Goal: Information Seeking & Learning: Learn about a topic

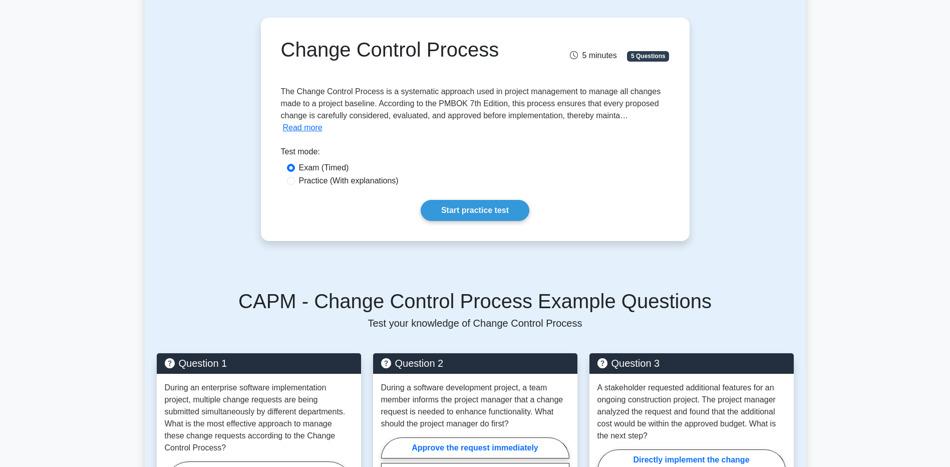
scroll to position [50, 0]
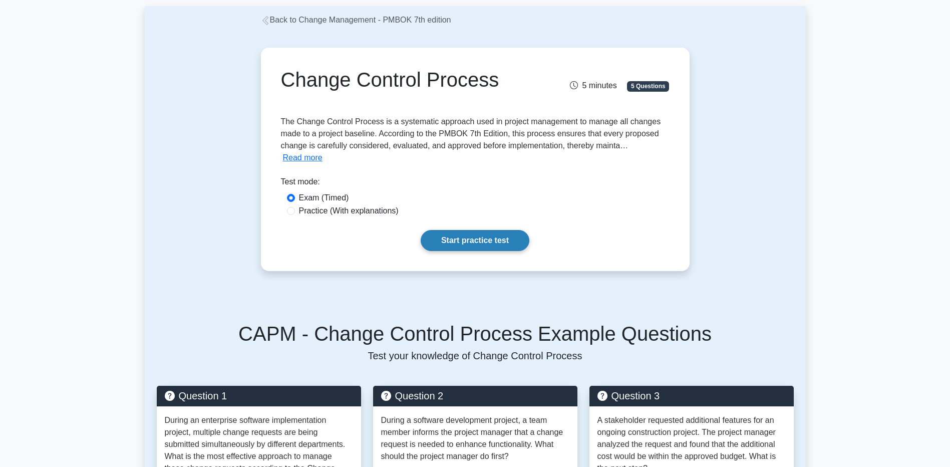
click at [477, 230] on link "Start practice test" at bounding box center [475, 240] width 109 height 21
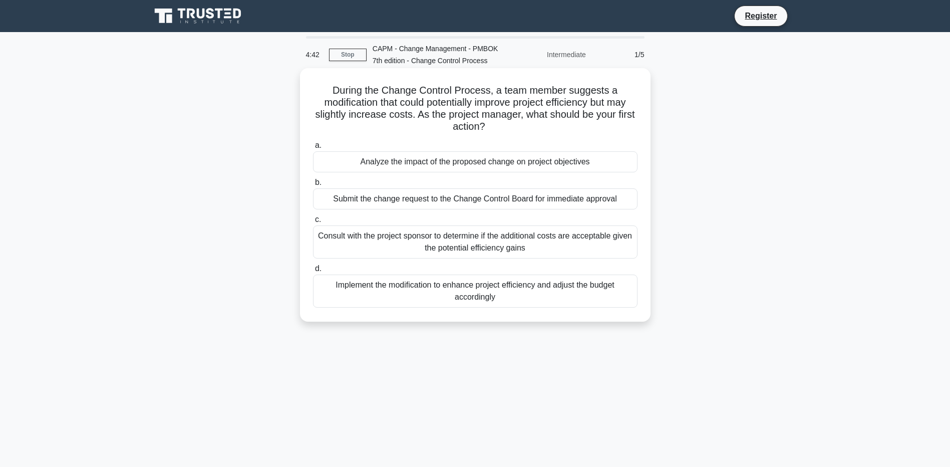
click at [440, 200] on div "Submit the change request to the Change Control Board for immediate approval" at bounding box center [475, 198] width 325 height 21
click at [313, 186] on input "b. Submit the change request to the Change Control Board for immediate approval" at bounding box center [313, 182] width 0 height 7
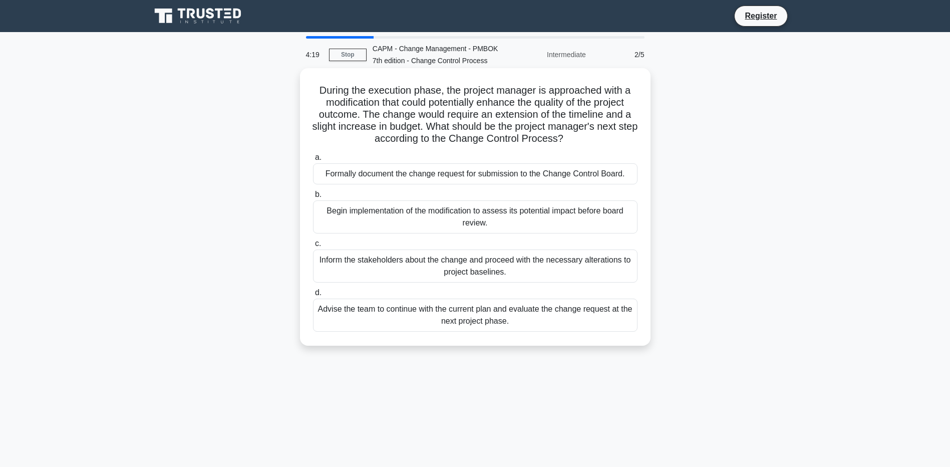
click at [440, 177] on div "Formally document the change request for submission to the Change Control Board." at bounding box center [475, 173] width 325 height 21
click at [313, 161] on input "a. Formally document the change request for submission to the Change Control Bo…" at bounding box center [313, 157] width 0 height 7
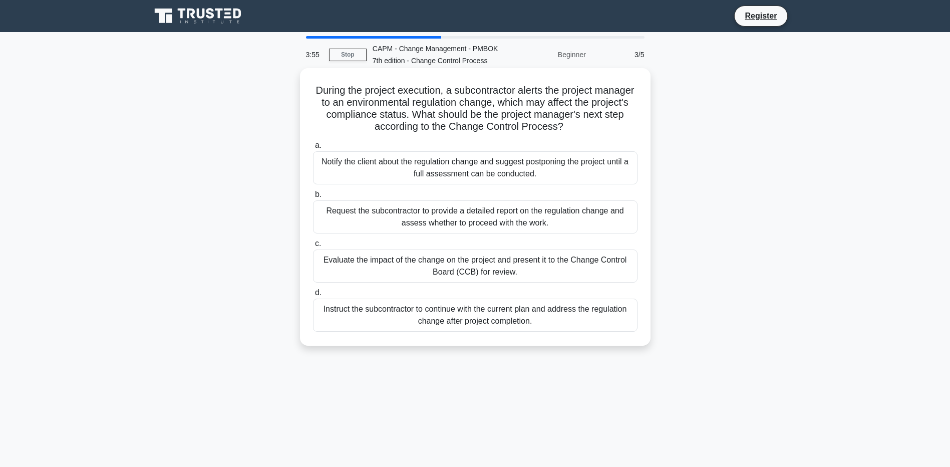
click at [498, 265] on div "Evaluate the impact of the change on the project and present it to the Change C…" at bounding box center [475, 265] width 325 height 33
click at [313, 247] on input "c. Evaluate the impact of the change on the project and present it to the Chang…" at bounding box center [313, 243] width 0 height 7
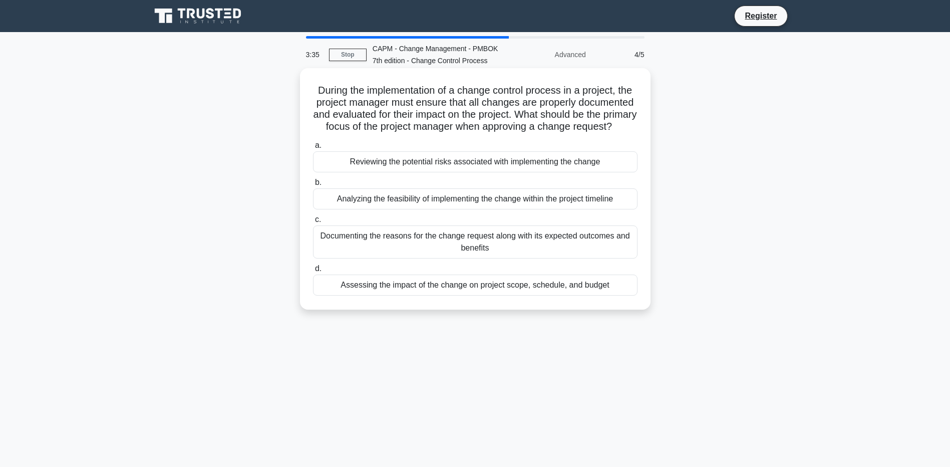
click at [427, 296] on div "Assessing the impact of the change on project scope, schedule, and budget" at bounding box center [475, 285] width 325 height 21
click at [313, 272] on input "d. Assessing the impact of the change on project scope, schedule, and budget" at bounding box center [313, 269] width 0 height 7
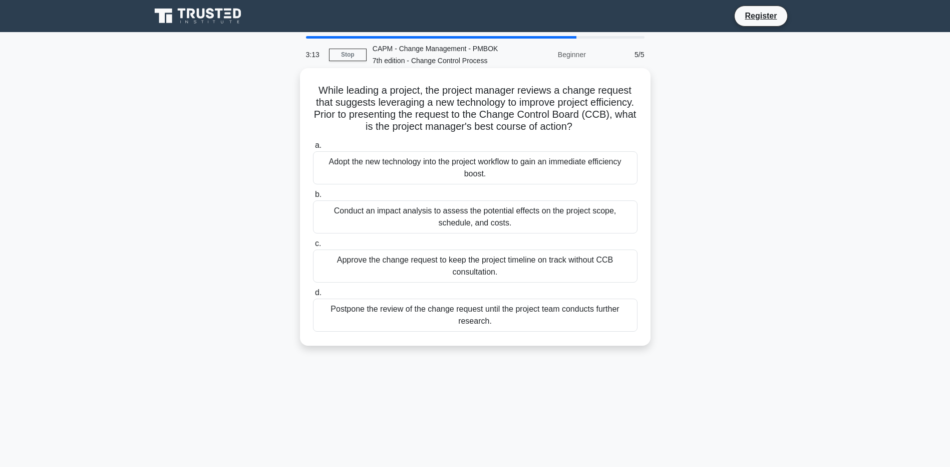
click at [437, 225] on div "Conduct an impact analysis to assess the potential effects on the project scope…" at bounding box center [475, 216] width 325 height 33
click at [313, 198] on input "b. Conduct an impact analysis to assess the potential effects on the project sc…" at bounding box center [313, 194] width 0 height 7
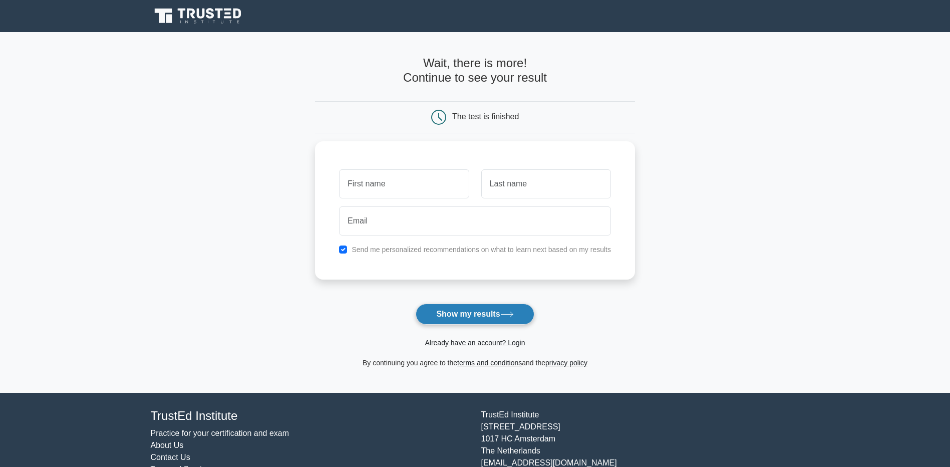
click at [490, 321] on button "Show my results" at bounding box center [475, 314] width 118 height 21
click at [424, 189] on input "text" at bounding box center [404, 181] width 130 height 29
type input "pepe"
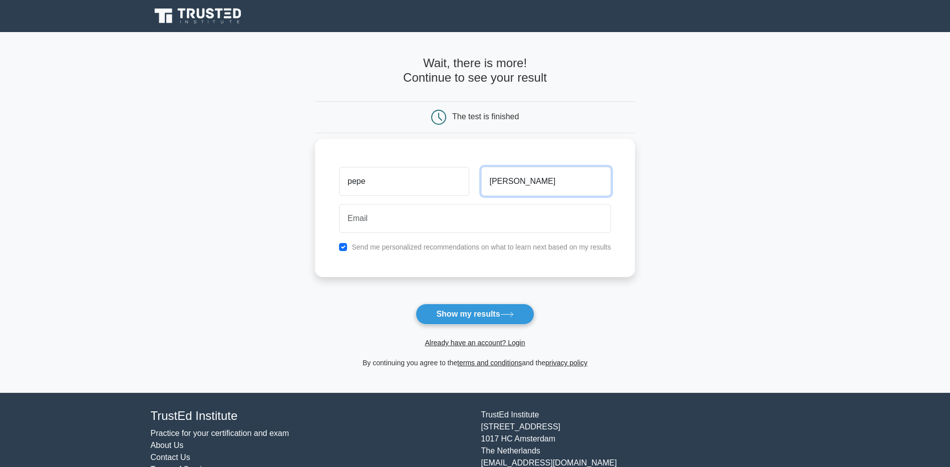
type input "roni"
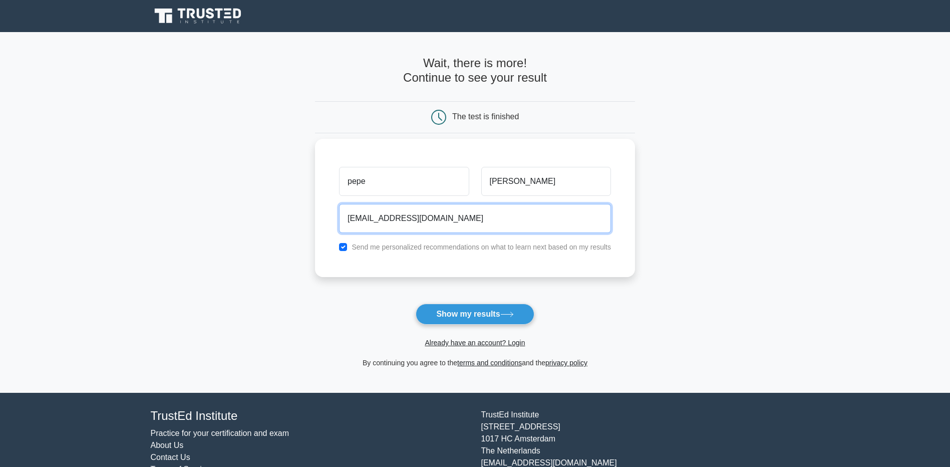
type input "pepe5@yahoo.com"
click at [347, 246] on input "checkbox" at bounding box center [343, 247] width 8 height 8
checkbox input "false"
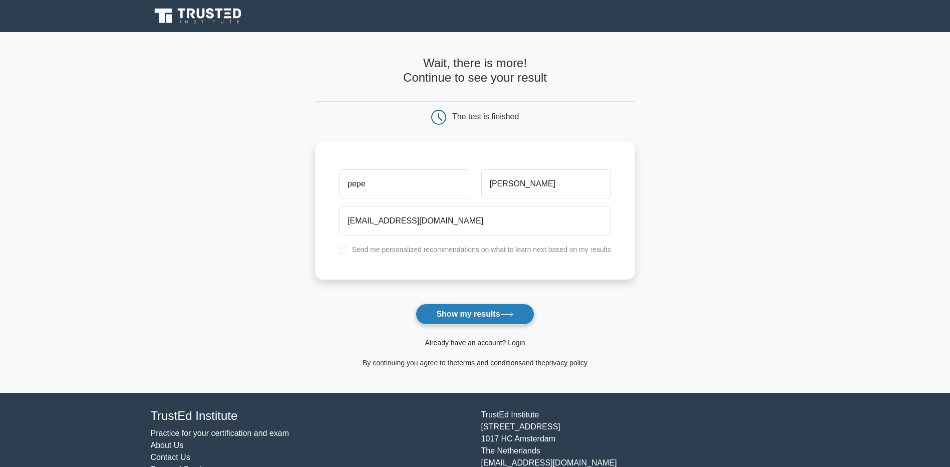
click at [496, 316] on button "Show my results" at bounding box center [475, 314] width 118 height 21
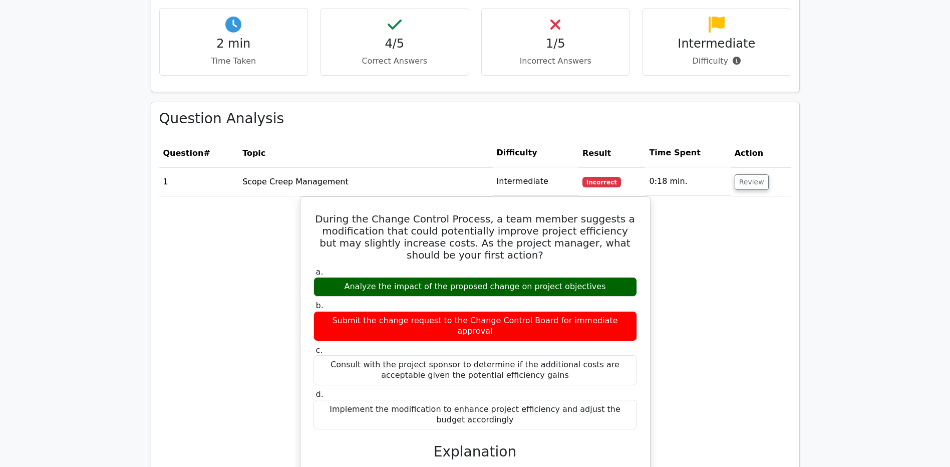
scroll to position [301, 0]
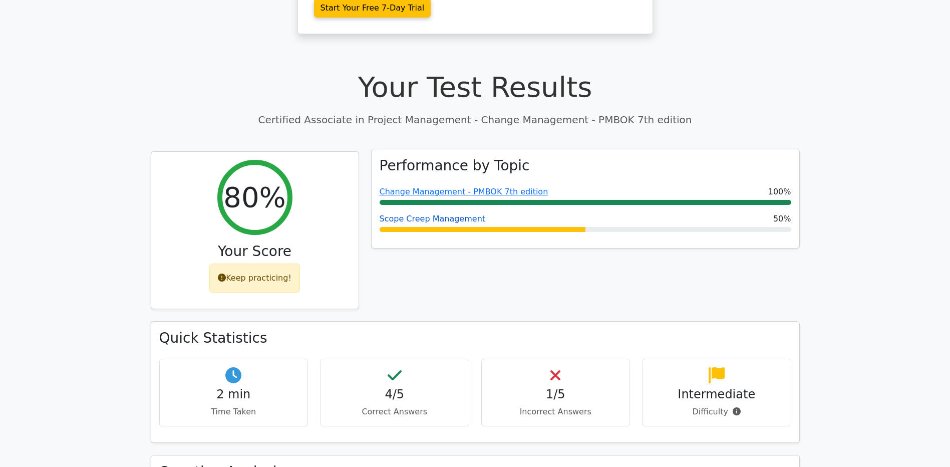
click at [450, 214] on link "Scope Creep Management" at bounding box center [433, 219] width 106 height 10
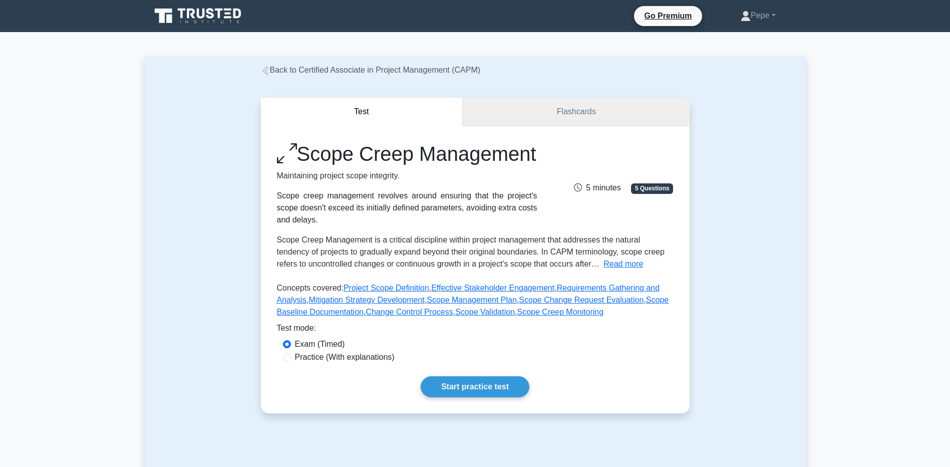
click at [568, 113] on link "Flashcards" at bounding box center [576, 112] width 226 height 29
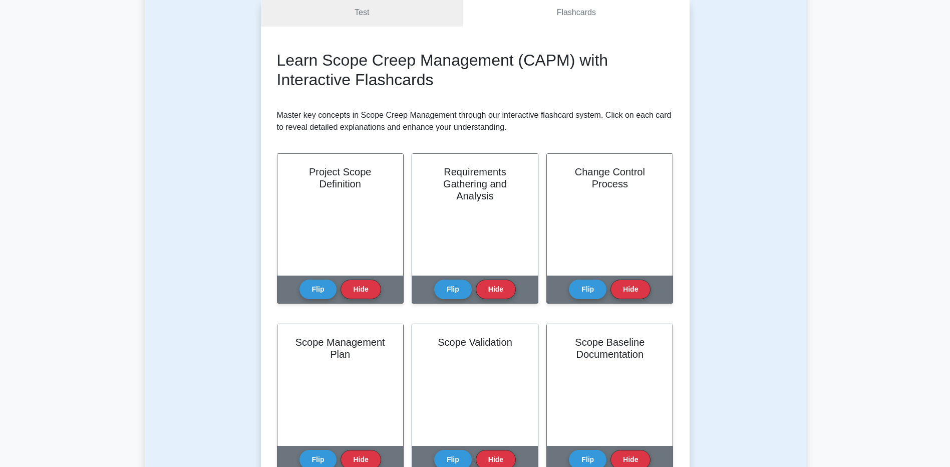
scroll to position [100, 0]
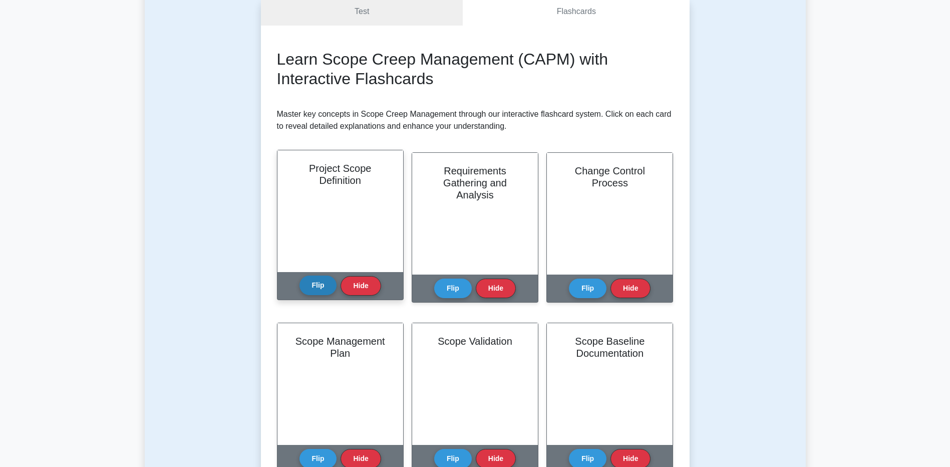
click at [327, 283] on button "Flip" at bounding box center [319, 286] width 38 height 20
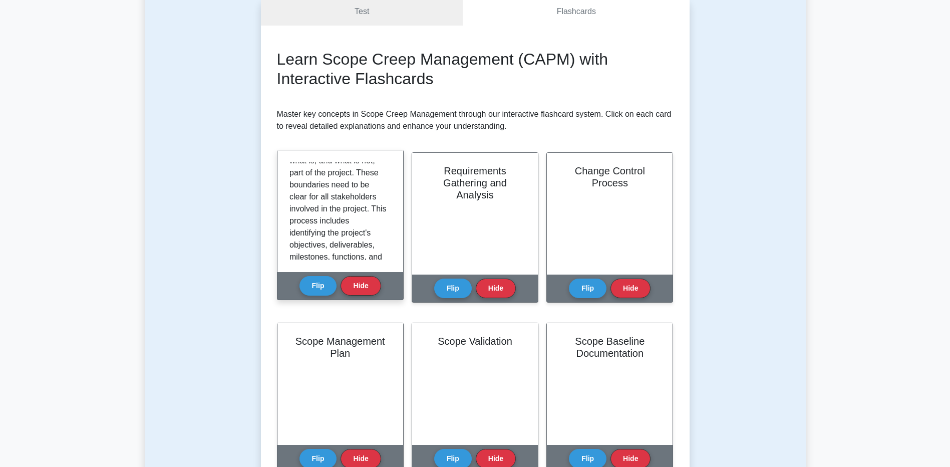
scroll to position [151, 0]
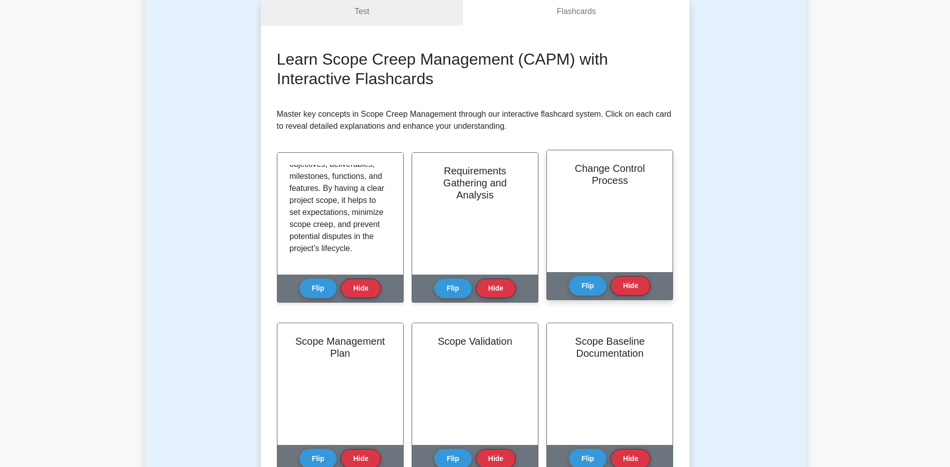
click at [604, 203] on div "Change Control Process" at bounding box center [610, 211] width 126 height 122
click at [588, 288] on button "Flip" at bounding box center [588, 286] width 38 height 20
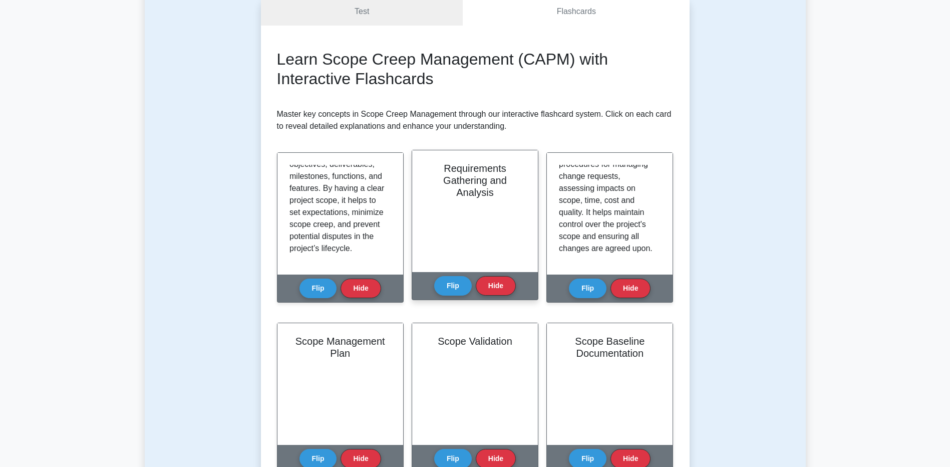
scroll to position [0, 0]
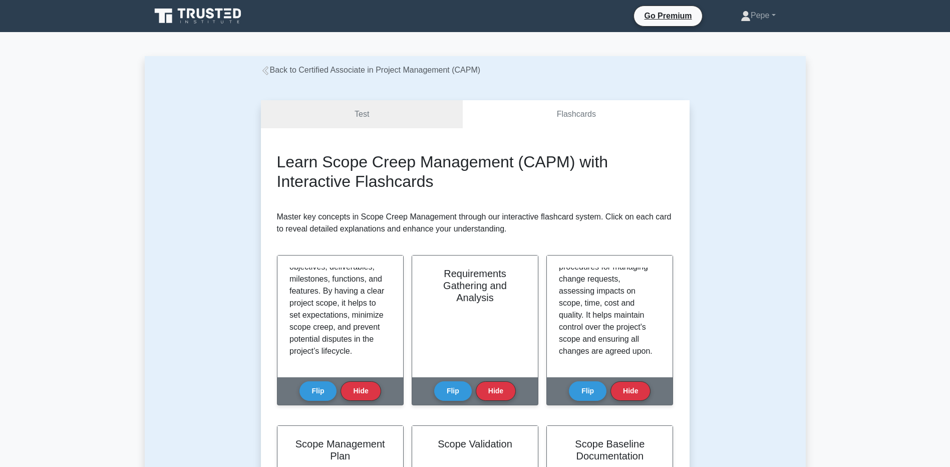
click at [269, 72] on icon at bounding box center [265, 70] width 9 height 9
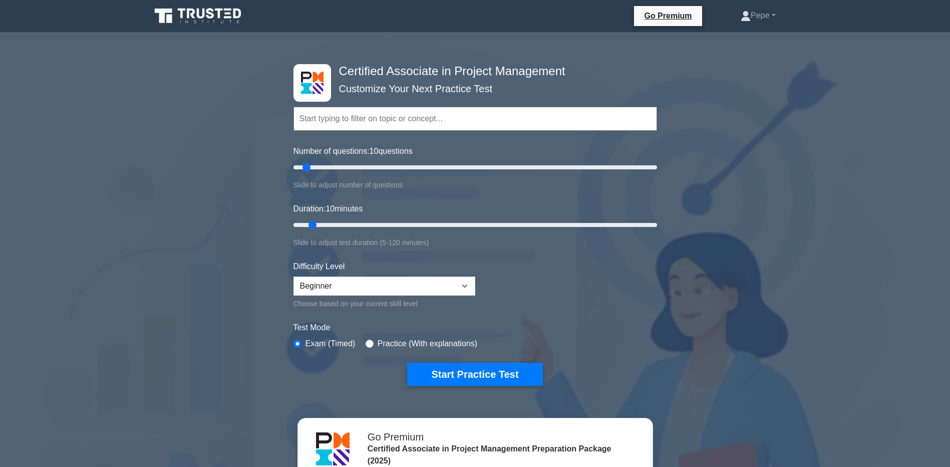
click at [231, 17] on icon at bounding box center [228, 17] width 8 height 2
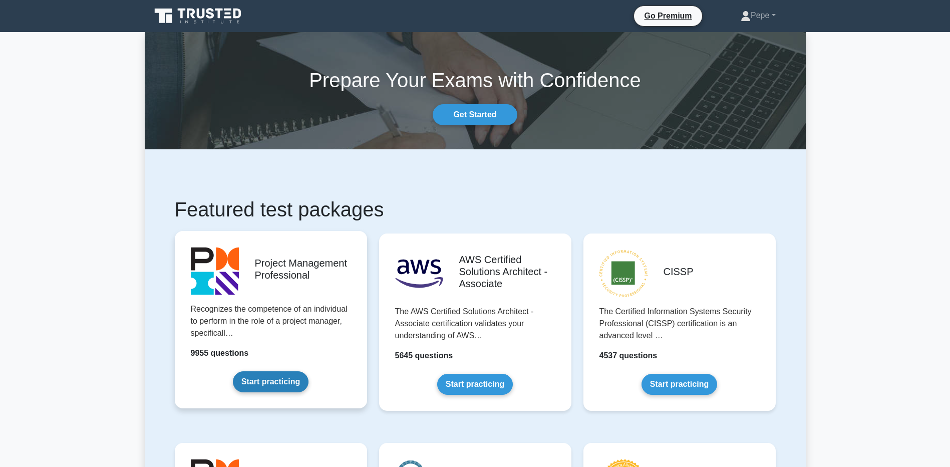
click at [296, 371] on link "Start practicing" at bounding box center [271, 381] width 76 height 21
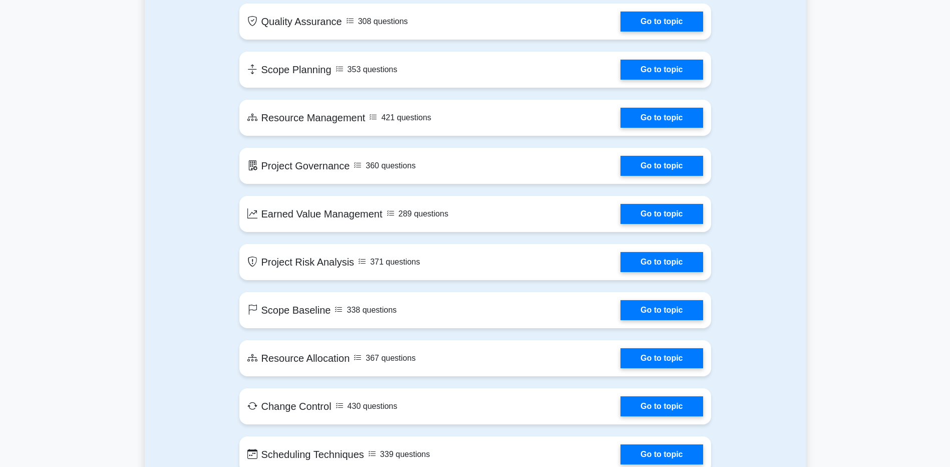
scroll to position [1503, 0]
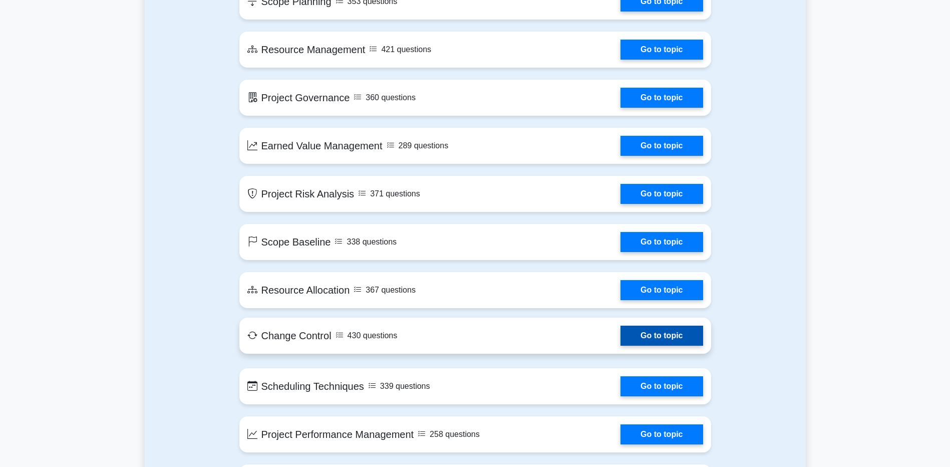
click at [621, 334] on link "Go to topic" at bounding box center [662, 336] width 82 height 20
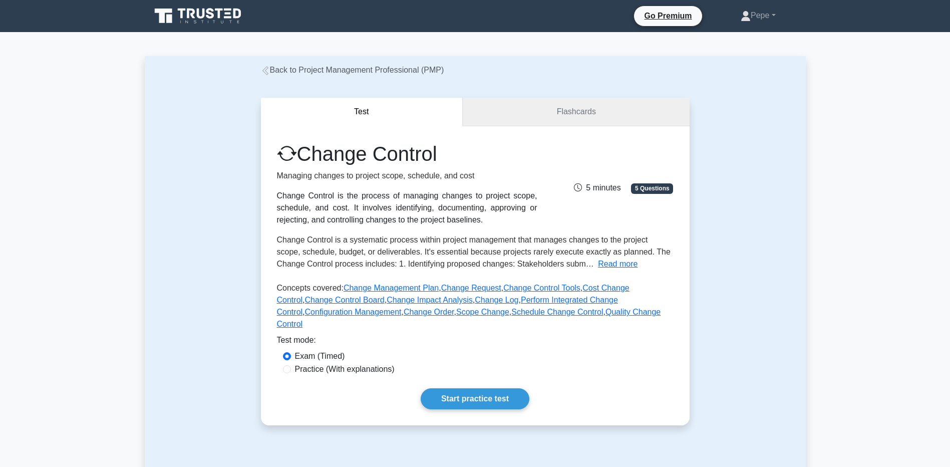
click at [557, 116] on link "Flashcards" at bounding box center [576, 112] width 226 height 29
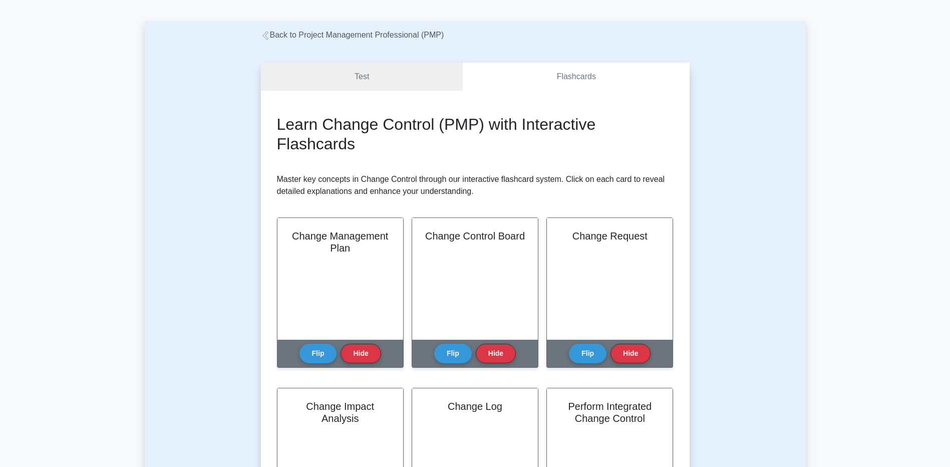
scroll to position [100, 0]
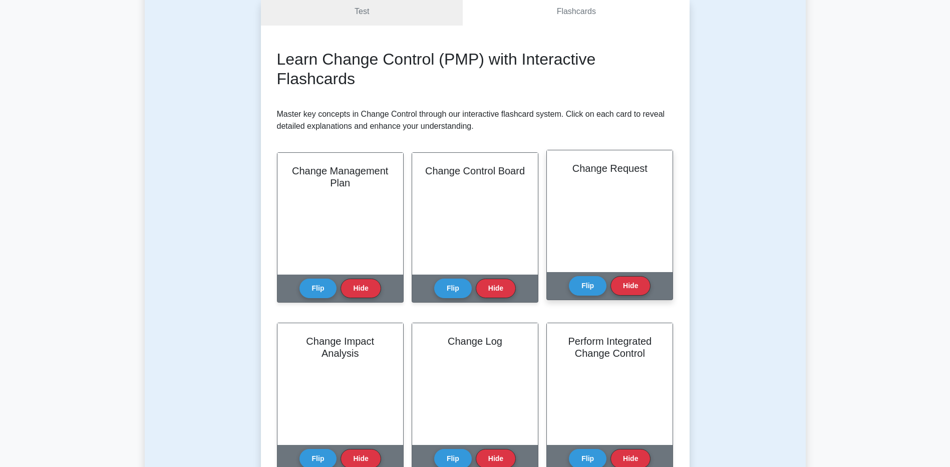
click at [588, 215] on div "Change Request" at bounding box center [610, 211] width 126 height 122
click at [591, 288] on button "Flip" at bounding box center [588, 286] width 38 height 20
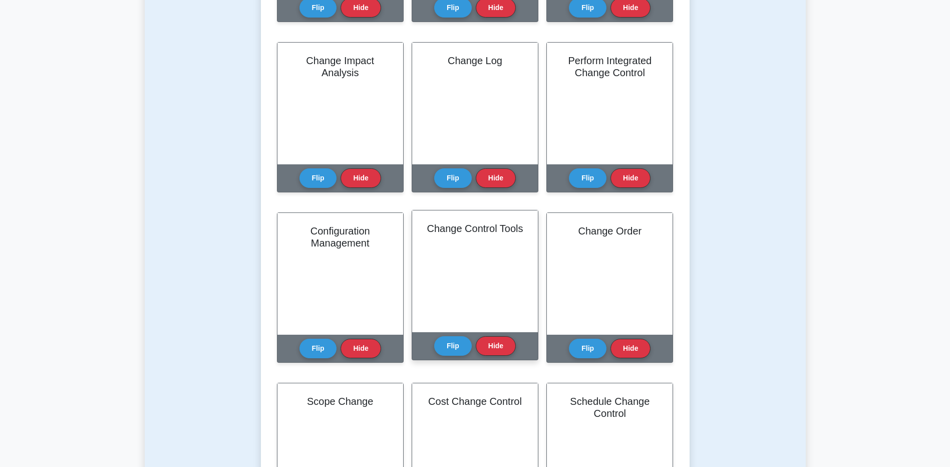
scroll to position [401, 0]
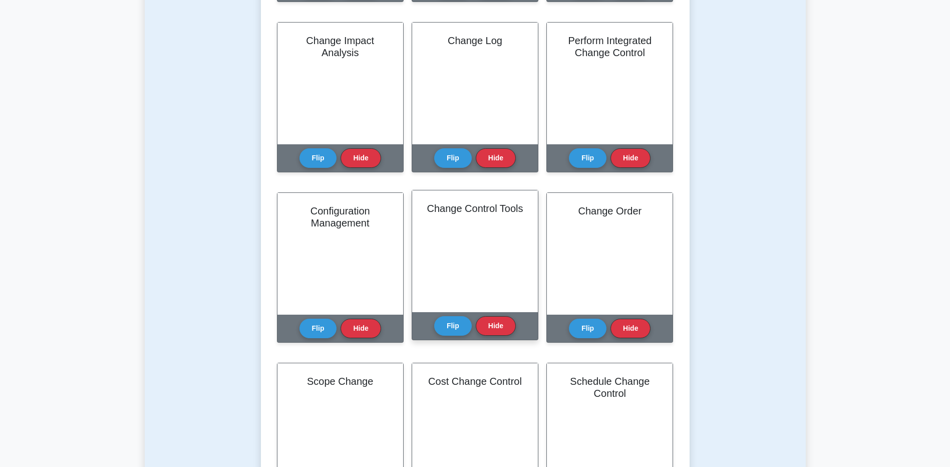
click at [458, 316] on div "Flip Hide" at bounding box center [475, 326] width 82 height 28
click at [457, 318] on button "Flip" at bounding box center [453, 326] width 38 height 20
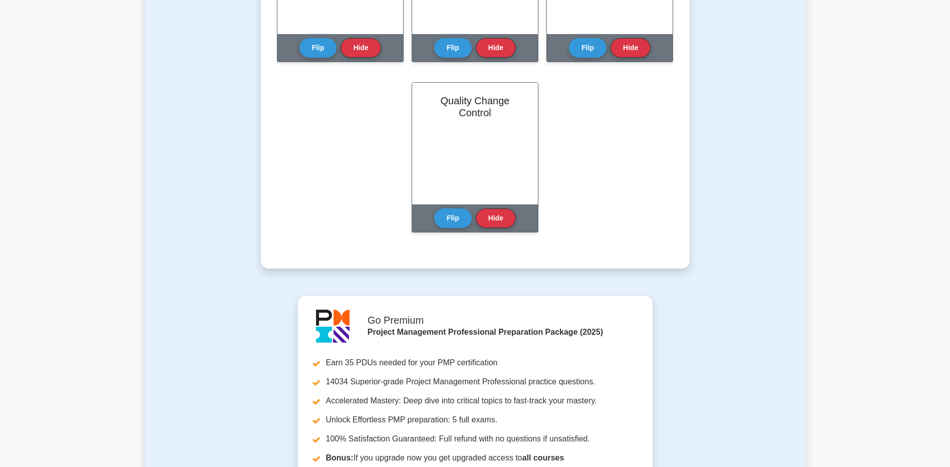
scroll to position [1102, 0]
